Goal: Information Seeking & Learning: Learn about a topic

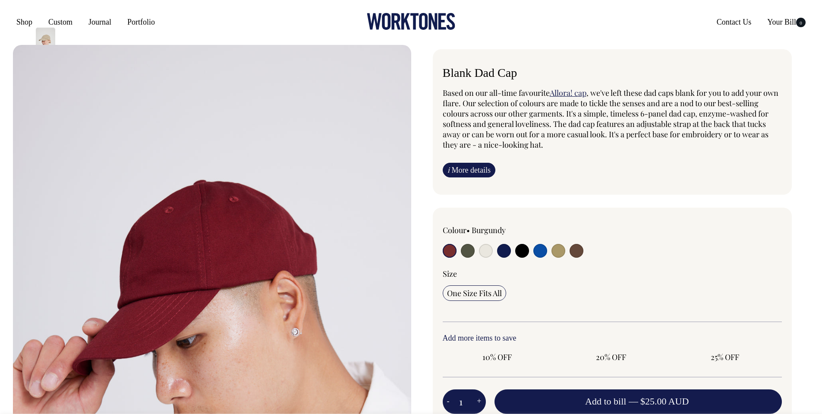
radio input "true"
select select "Espresso"
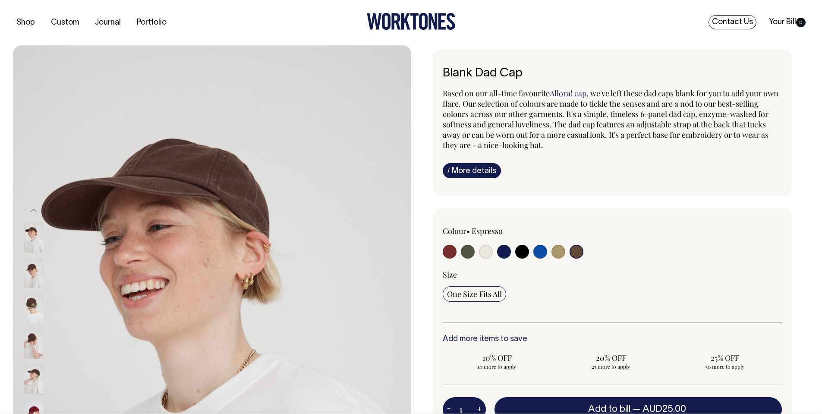
click at [738, 22] on link "Contact Us" at bounding box center [733, 22] width 48 height 14
select select "Espresso"
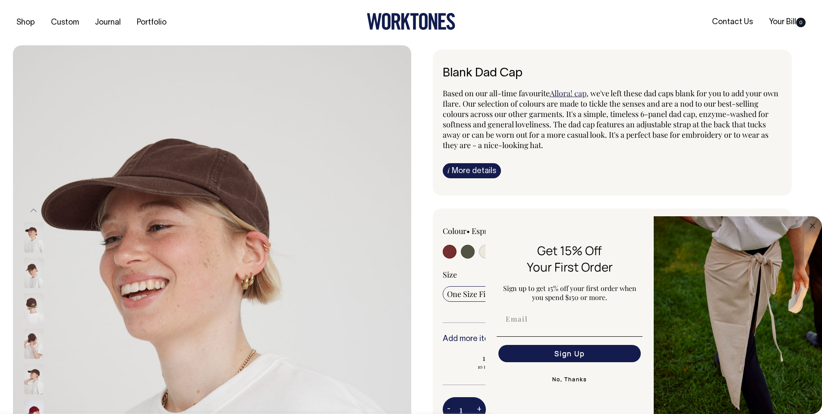
click at [588, 169] on div "i More details Material Made from 100% cotton. Ingredients Stitched air holes. …" at bounding box center [613, 170] width 340 height 15
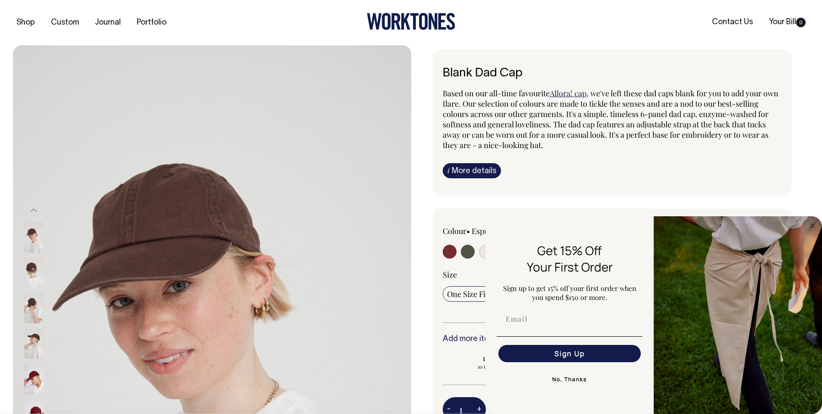
scroll to position [8, 0]
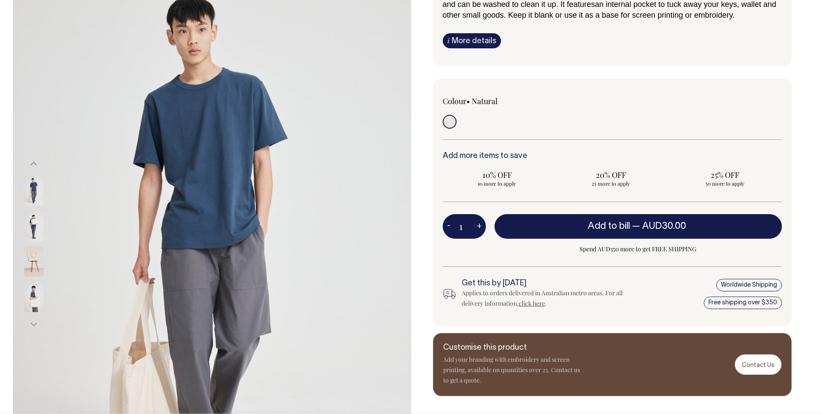
scroll to position [101, 0]
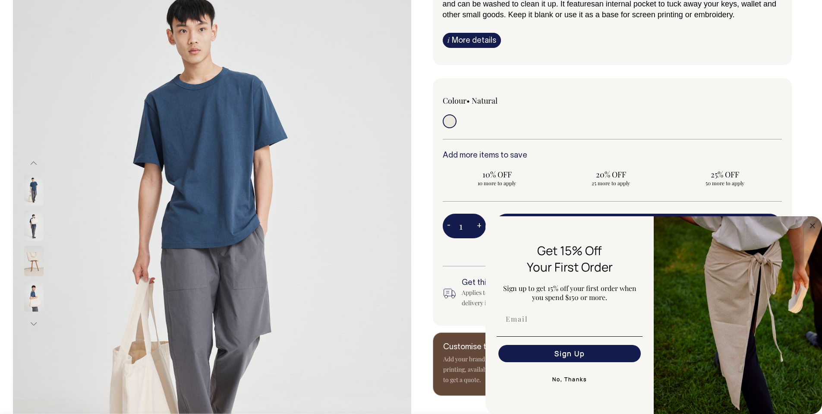
click at [32, 256] on img at bounding box center [33, 261] width 19 height 30
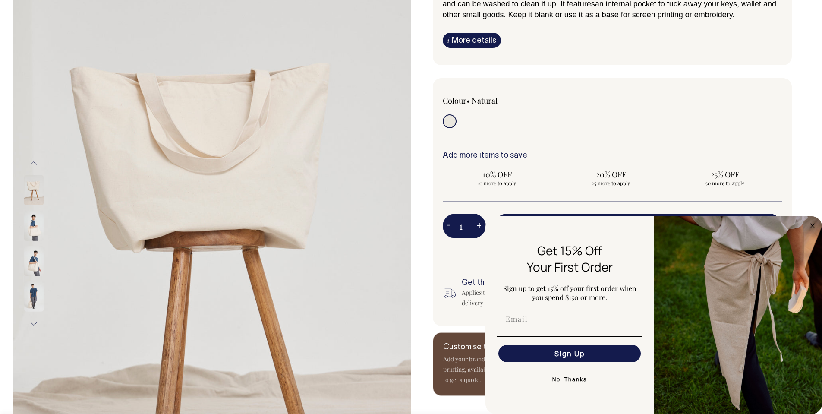
click at [577, 380] on button "No, Thanks" at bounding box center [570, 379] width 146 height 17
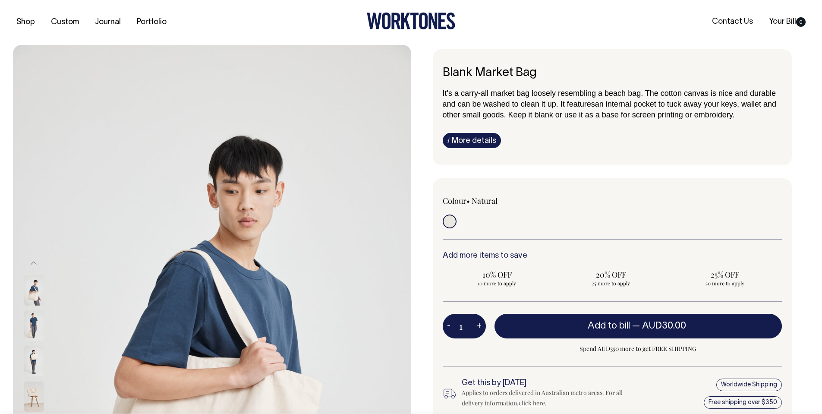
scroll to position [0, 0]
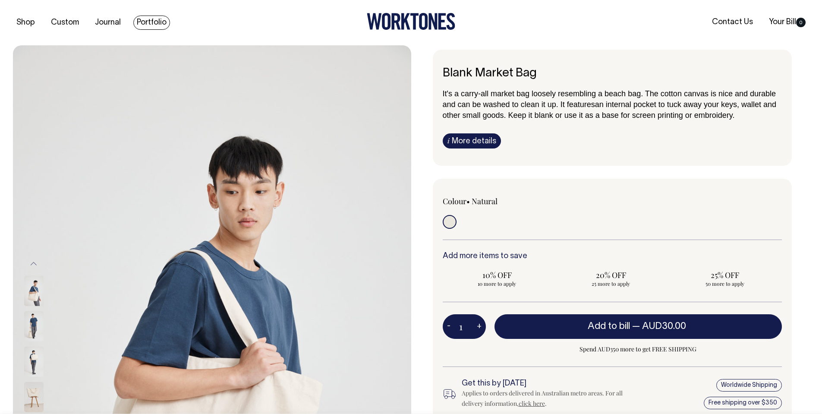
click at [144, 20] on link "Portfolio" at bounding box center [151, 23] width 37 height 14
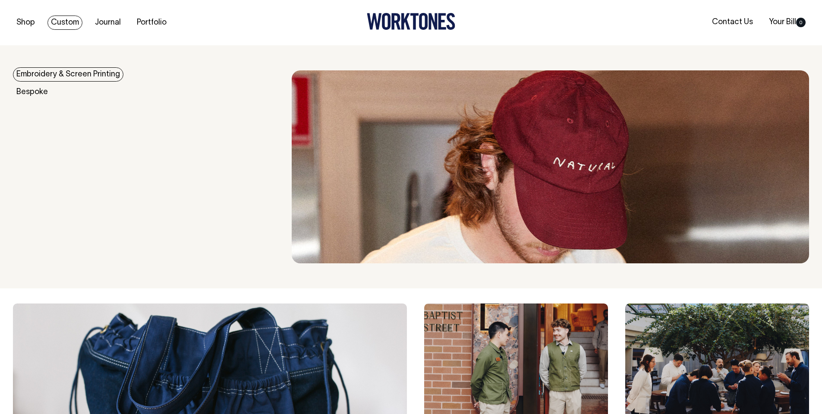
click at [60, 74] on link "Embroidery & Screen Printing" at bounding box center [68, 74] width 110 height 14
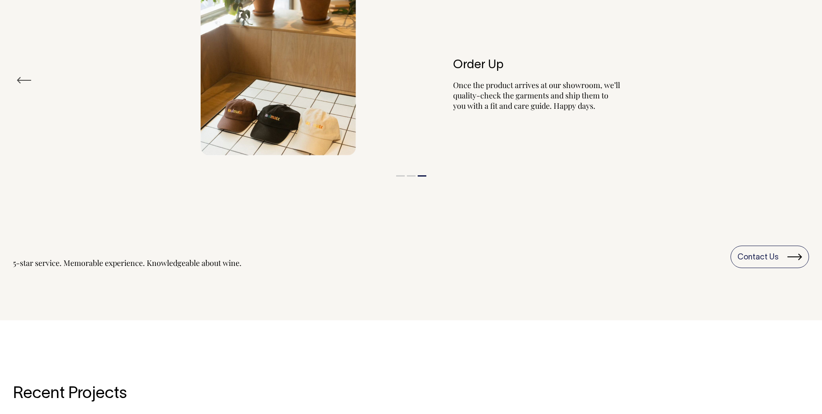
scroll to position [1012, 0]
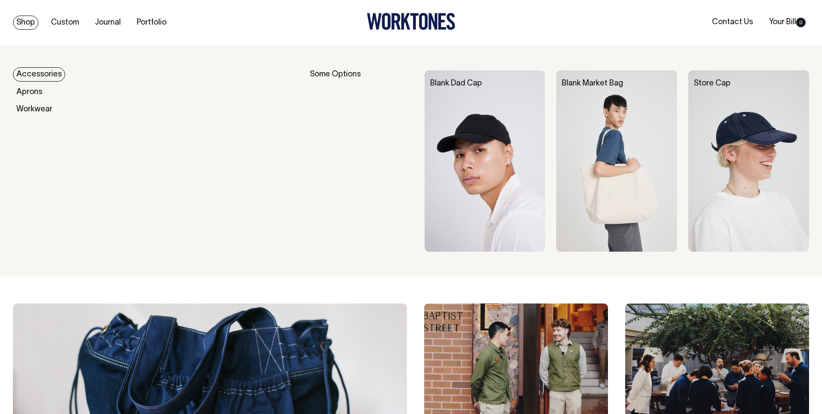
click at [52, 72] on link "Accessories" at bounding box center [39, 74] width 52 height 14
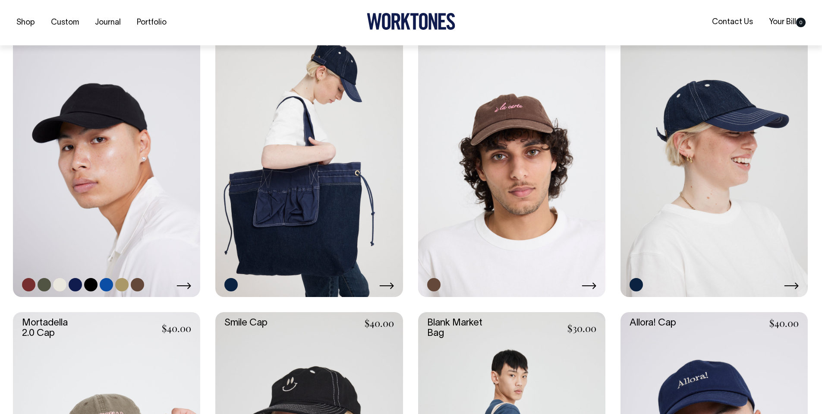
scroll to position [402, 0]
click at [124, 134] on link at bounding box center [106, 155] width 187 height 281
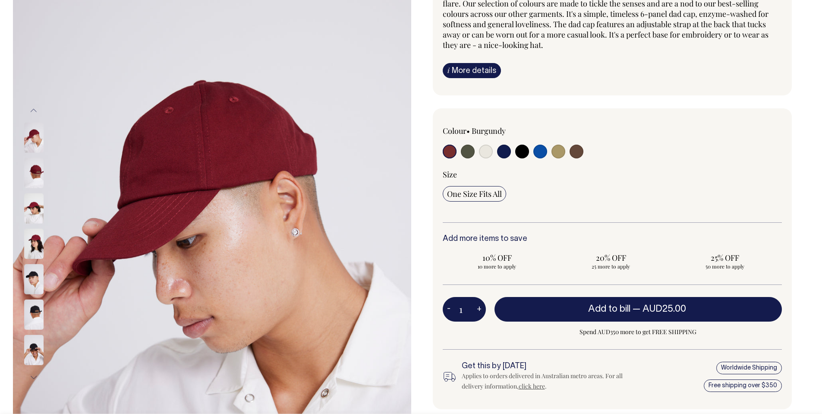
scroll to position [101, 0]
click at [36, 171] on img at bounding box center [33, 173] width 19 height 30
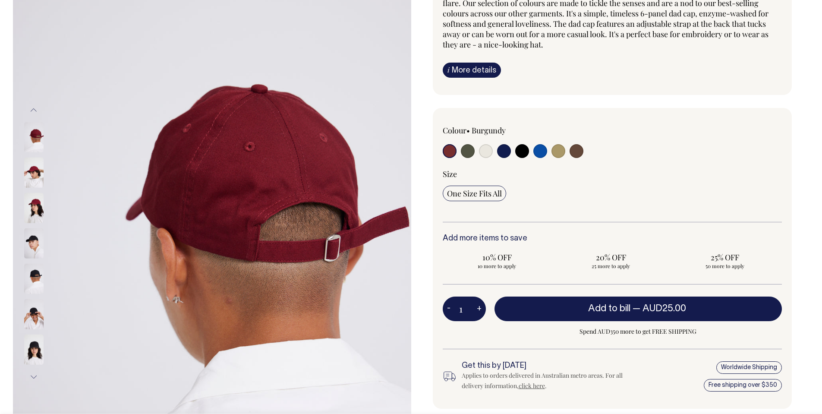
click at [36, 206] on img at bounding box center [33, 208] width 19 height 30
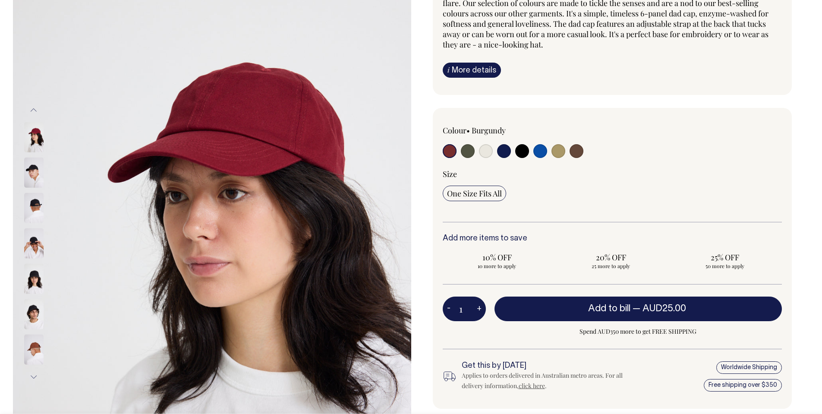
click at [33, 205] on img at bounding box center [33, 208] width 19 height 30
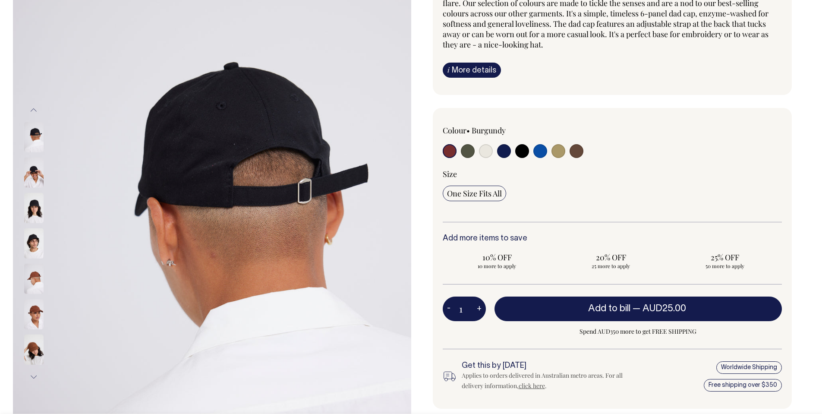
click at [32, 206] on img at bounding box center [33, 208] width 19 height 30
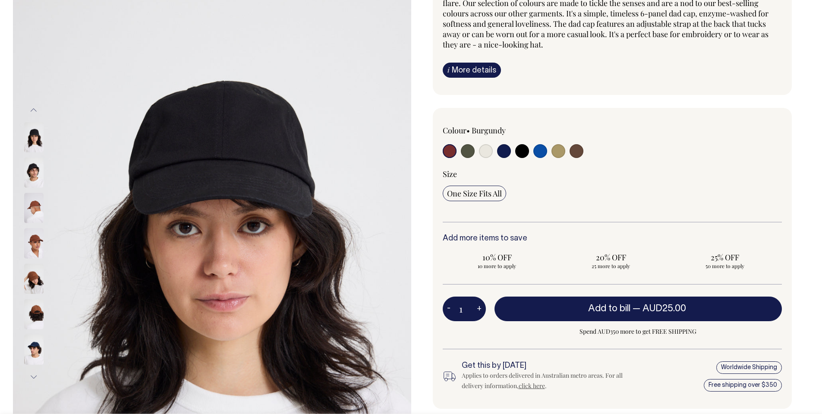
click at [33, 211] on img at bounding box center [33, 208] width 19 height 30
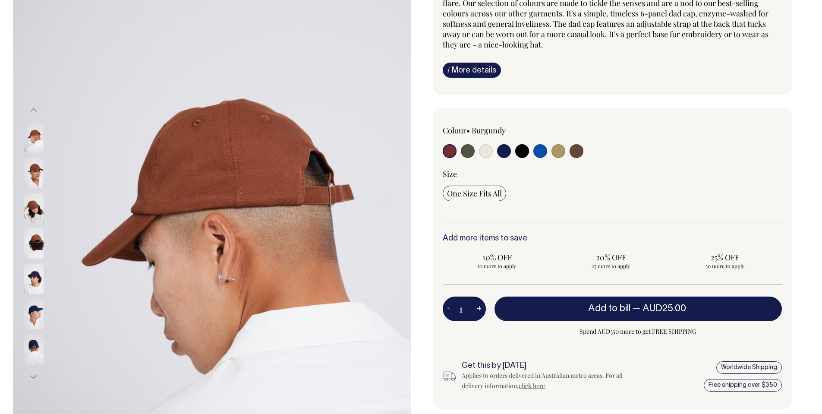
click at [35, 236] on img at bounding box center [33, 243] width 19 height 30
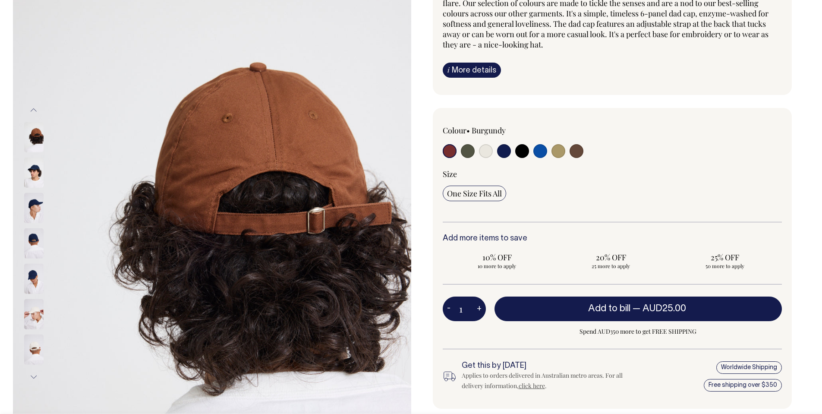
click at [447, 150] on input "radio" at bounding box center [450, 151] width 14 height 14
click at [580, 150] on input "radio" at bounding box center [577, 151] width 14 height 14
radio input "true"
select select "Espresso"
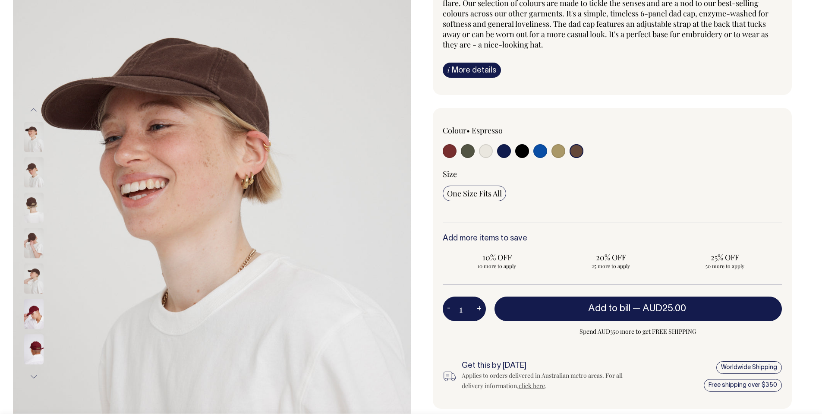
click at [192, 75] on img at bounding box center [212, 243] width 398 height 597
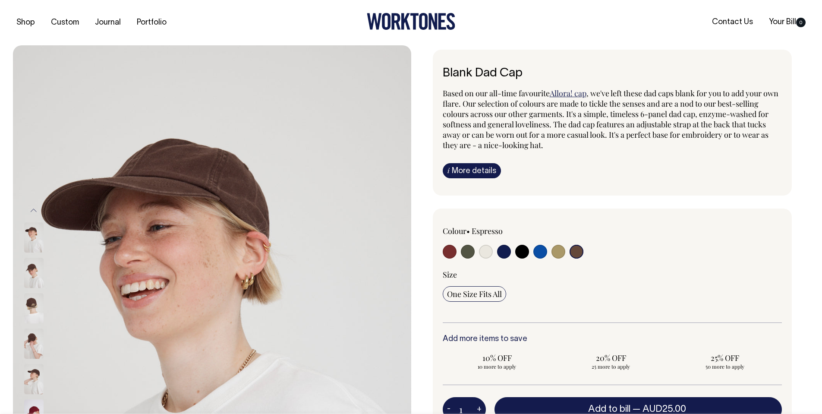
click at [32, 265] on img at bounding box center [33, 273] width 19 height 30
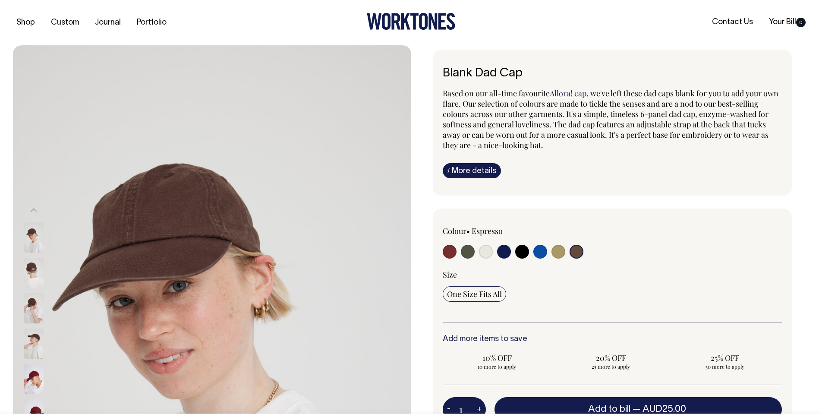
click at [31, 303] on img at bounding box center [33, 309] width 19 height 30
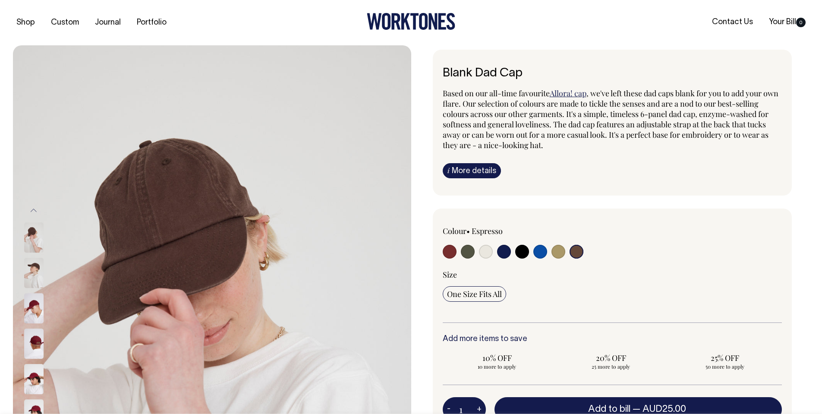
click at [471, 170] on link "i More details" at bounding box center [472, 170] width 58 height 15
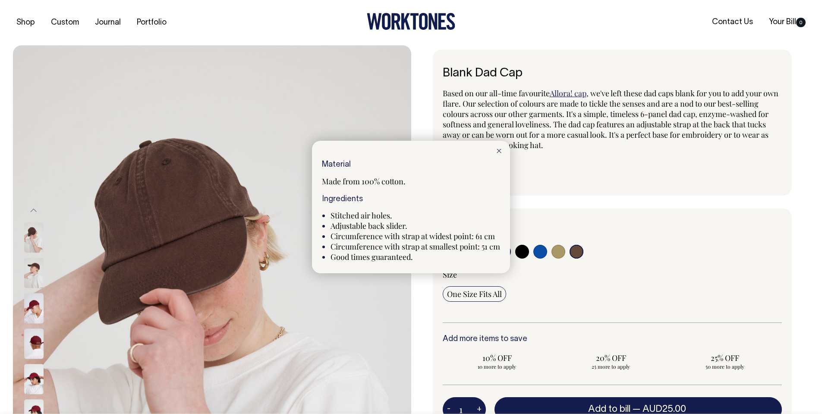
click at [502, 149] on icon at bounding box center [499, 151] width 5 height 4
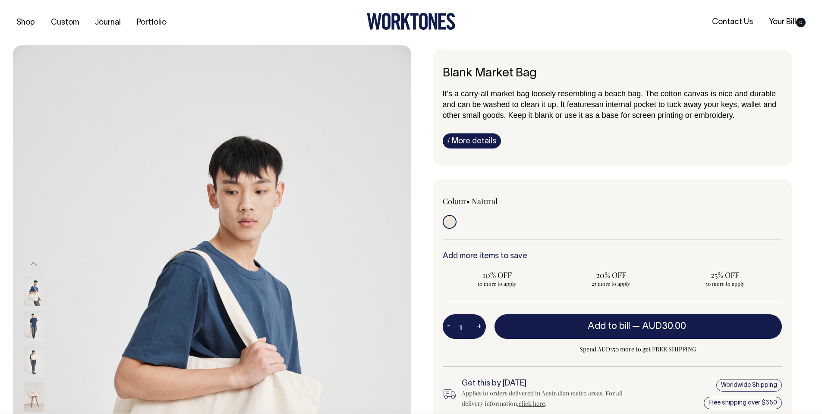
click at [486, 138] on link "i More details" at bounding box center [472, 140] width 58 height 15
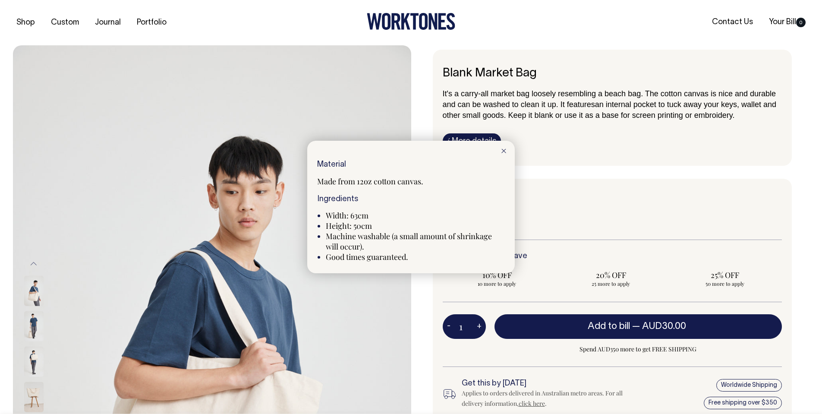
drag, startPoint x: 328, startPoint y: 213, endPoint x: 369, endPoint y: 222, distance: 42.5
click at [375, 224] on ul "Width: 63cm Height: 50cm Machine washable (a small amount of shrinkage will occ…" at bounding box center [415, 236] width 179 height 52
copy ul "Width: 63cm Height: 50cm"
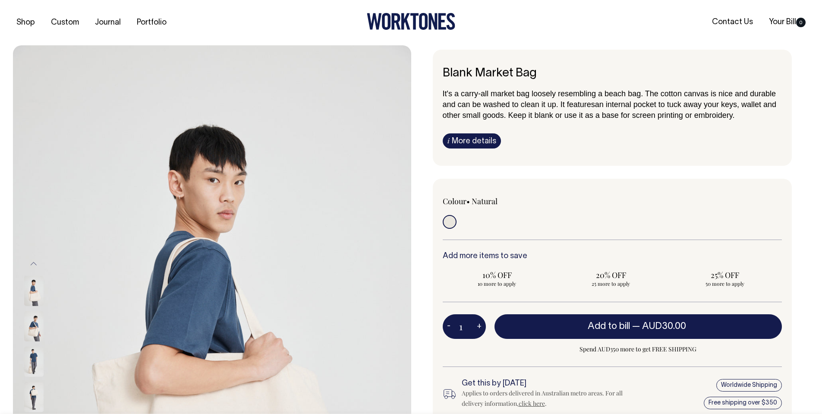
click at [479, 142] on link "i More details" at bounding box center [472, 140] width 58 height 15
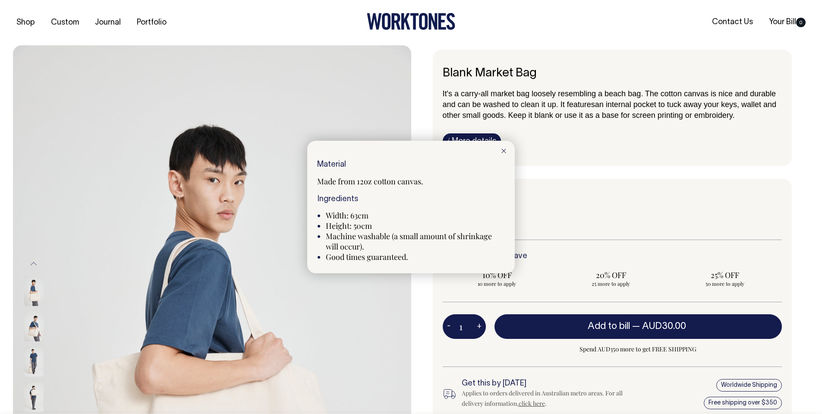
click at [505, 148] on div at bounding box center [504, 150] width 22 height 19
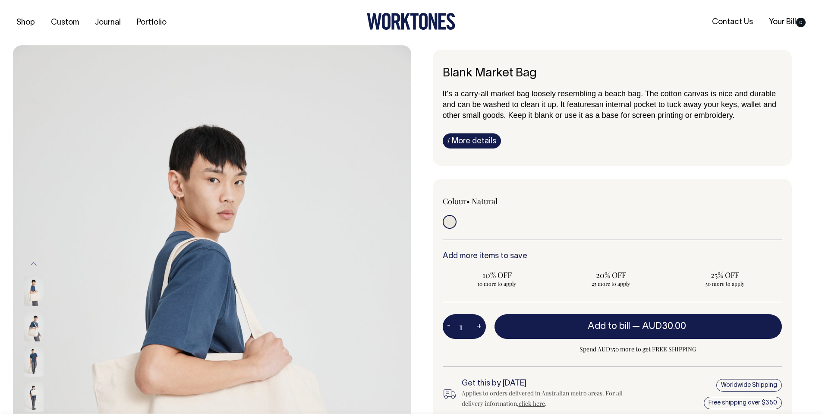
click at [468, 145] on link "i More details" at bounding box center [472, 140] width 58 height 15
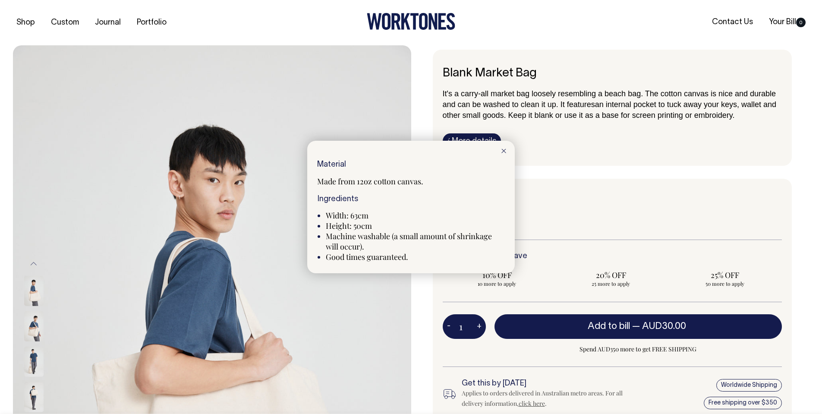
click at [505, 149] on icon at bounding box center [504, 151] width 5 height 4
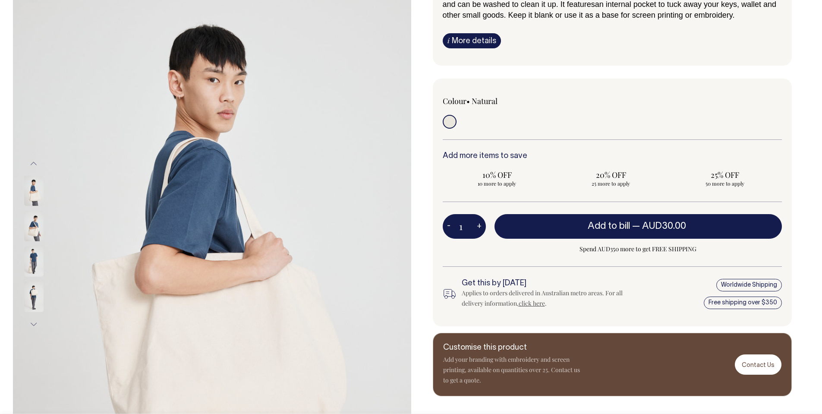
scroll to position [101, 0]
